Goal: Task Accomplishment & Management: Manage account settings

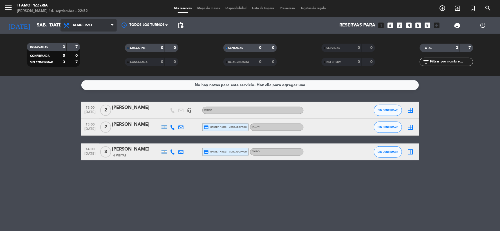
click at [82, 23] on span "Almuerzo" at bounding box center [89, 25] width 56 height 12
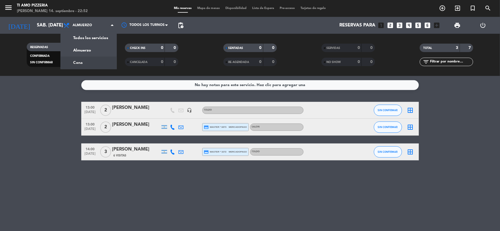
click at [84, 64] on div "menu TI AMO PIZZERIA [PERSON_NAME] 14. septiembre - 22:52 Mis reservas Mapa de …" at bounding box center [250, 38] width 500 height 76
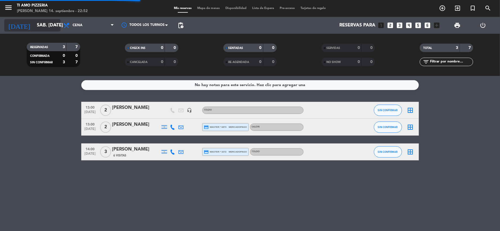
click at [47, 26] on input "sáb. [DATE]" at bounding box center [64, 25] width 60 height 11
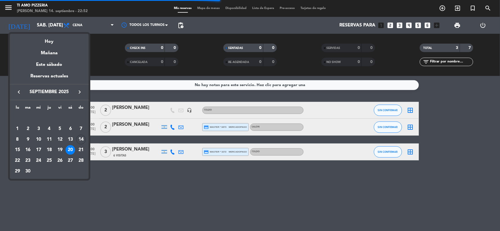
click at [75, 26] on div at bounding box center [250, 115] width 500 height 231
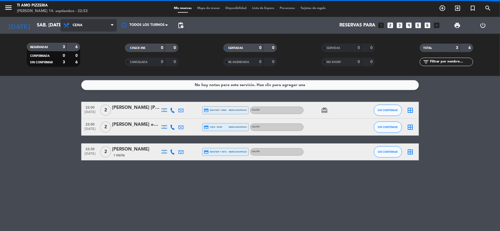
click at [85, 27] on span "Cena" at bounding box center [89, 25] width 56 height 12
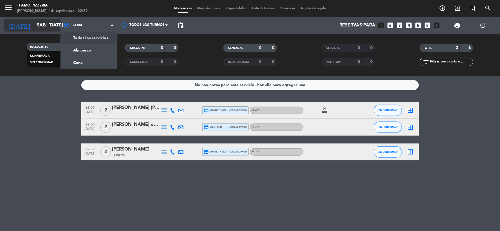
click at [48, 27] on input "sáb. [DATE]" at bounding box center [64, 25] width 60 height 11
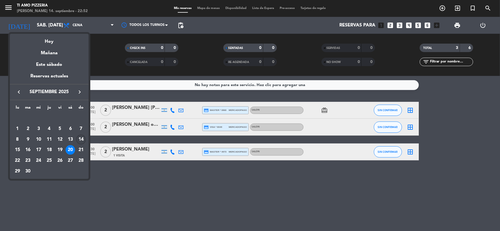
click at [79, 139] on div "14" at bounding box center [81, 140] width 10 height 10
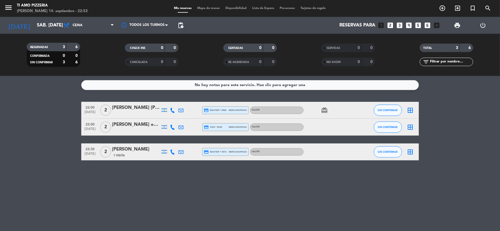
type input "dom. [DATE]"
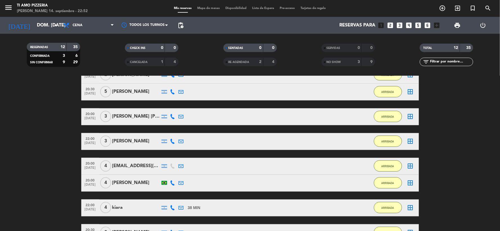
scroll to position [161, 0]
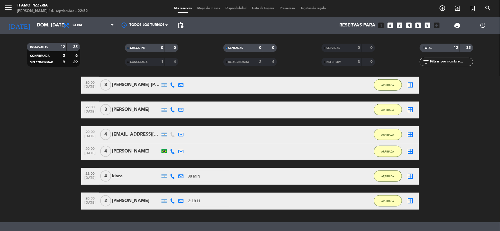
click at [119, 175] on div "kiara" at bounding box center [136, 176] width 48 height 7
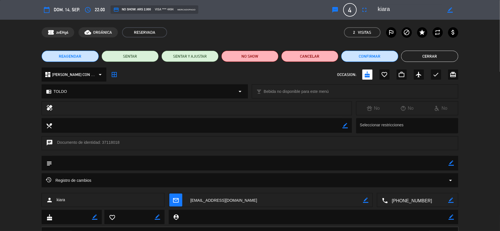
click at [429, 54] on button "Cerrar" at bounding box center [430, 56] width 57 height 11
